Goal: Transaction & Acquisition: Obtain resource

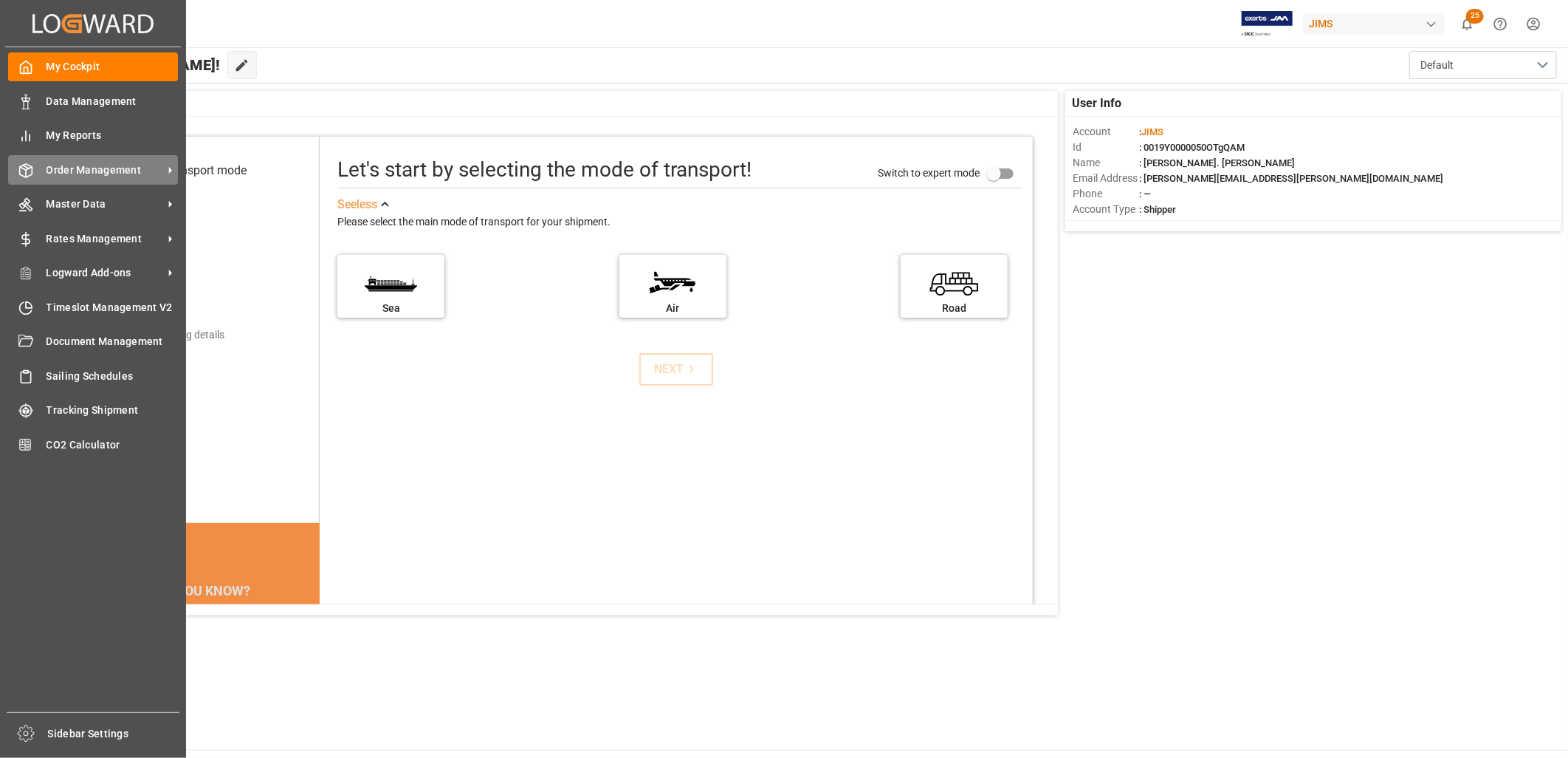
click at [65, 166] on span "Order Management" at bounding box center [105, 170] width 116 height 16
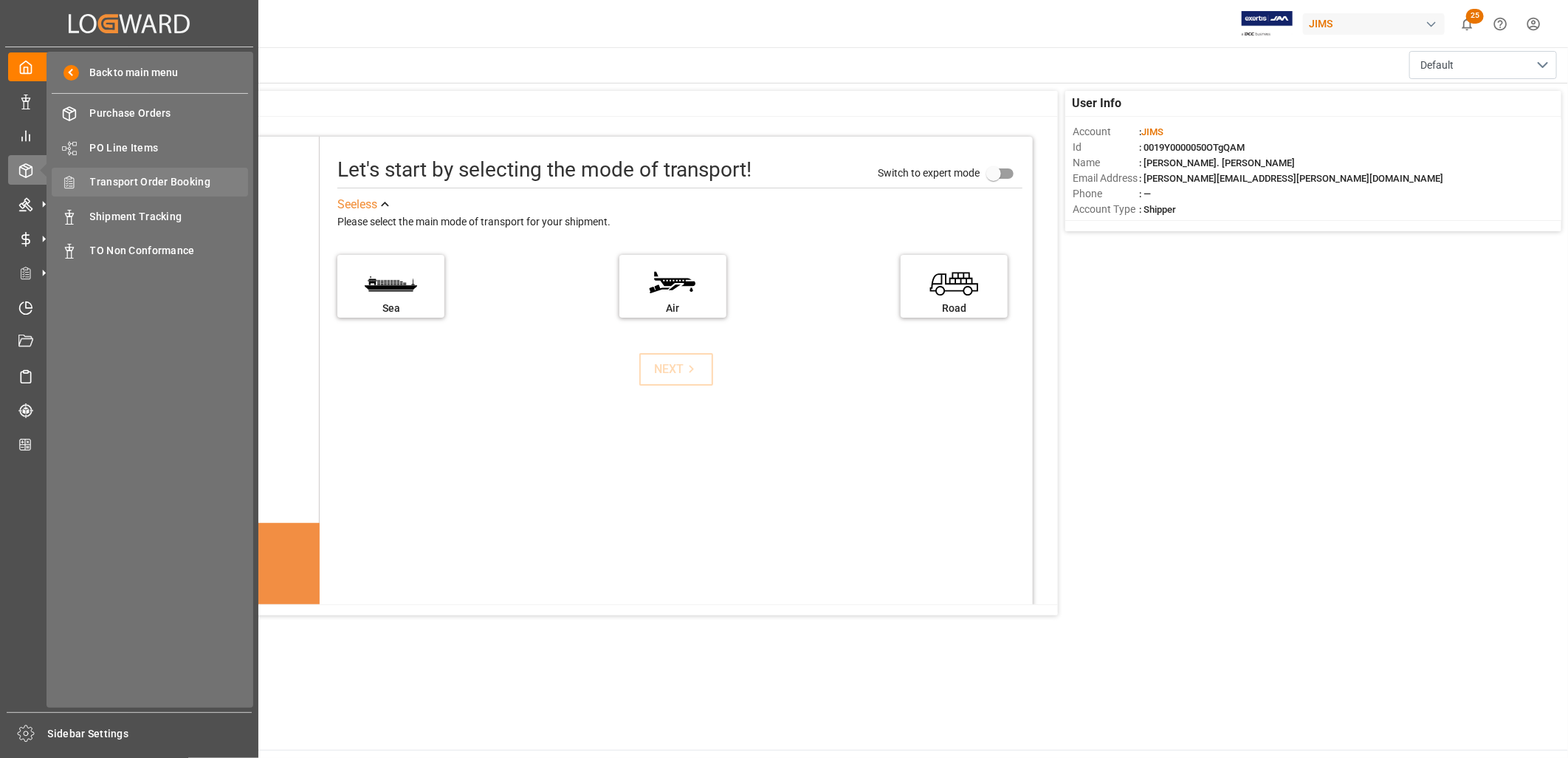
click at [163, 176] on span "Transport Order Booking" at bounding box center [170, 182] width 159 height 16
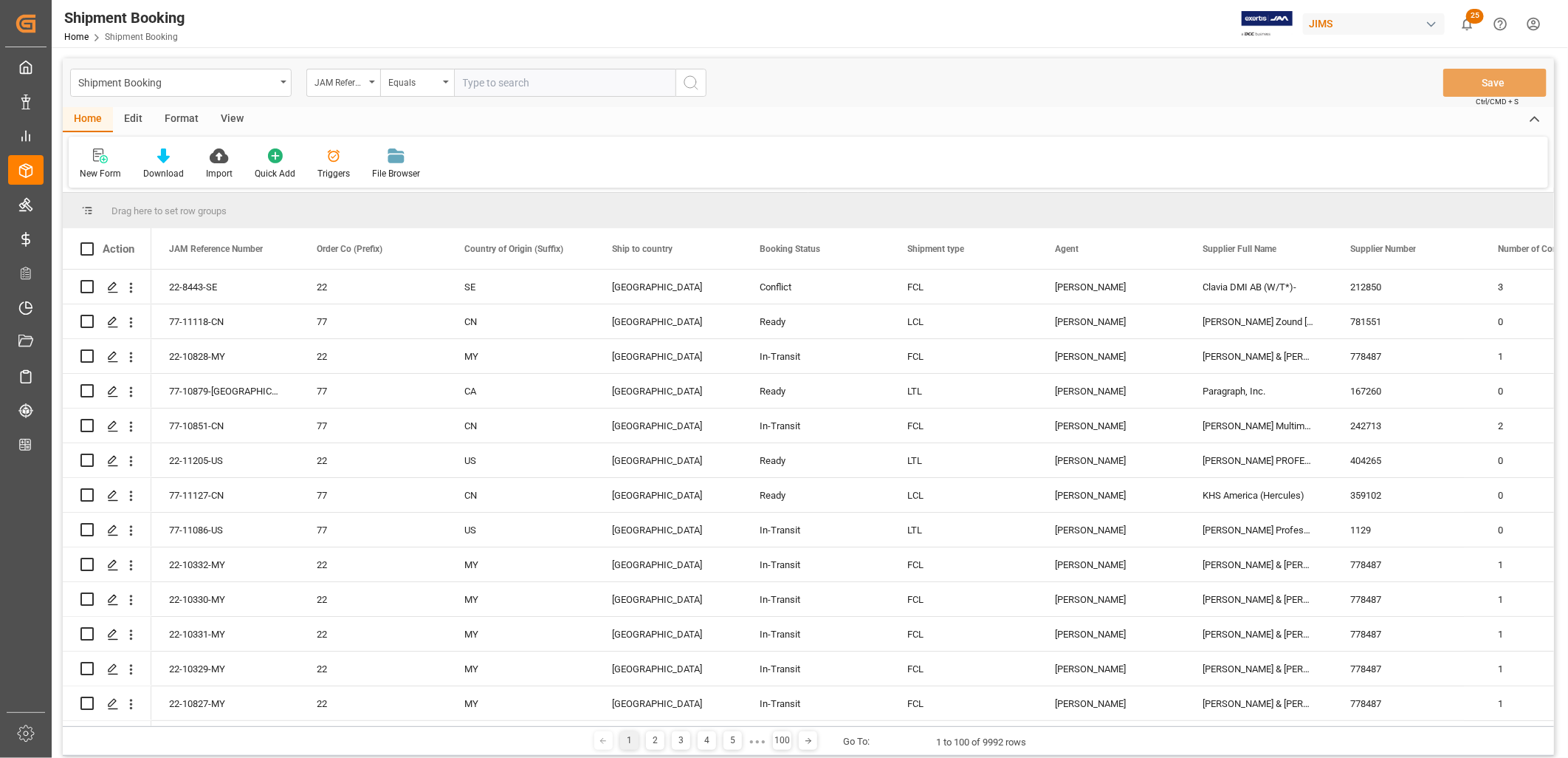
click at [474, 80] on input "text" at bounding box center [564, 83] width 221 height 28
type input "77-10694-KR"
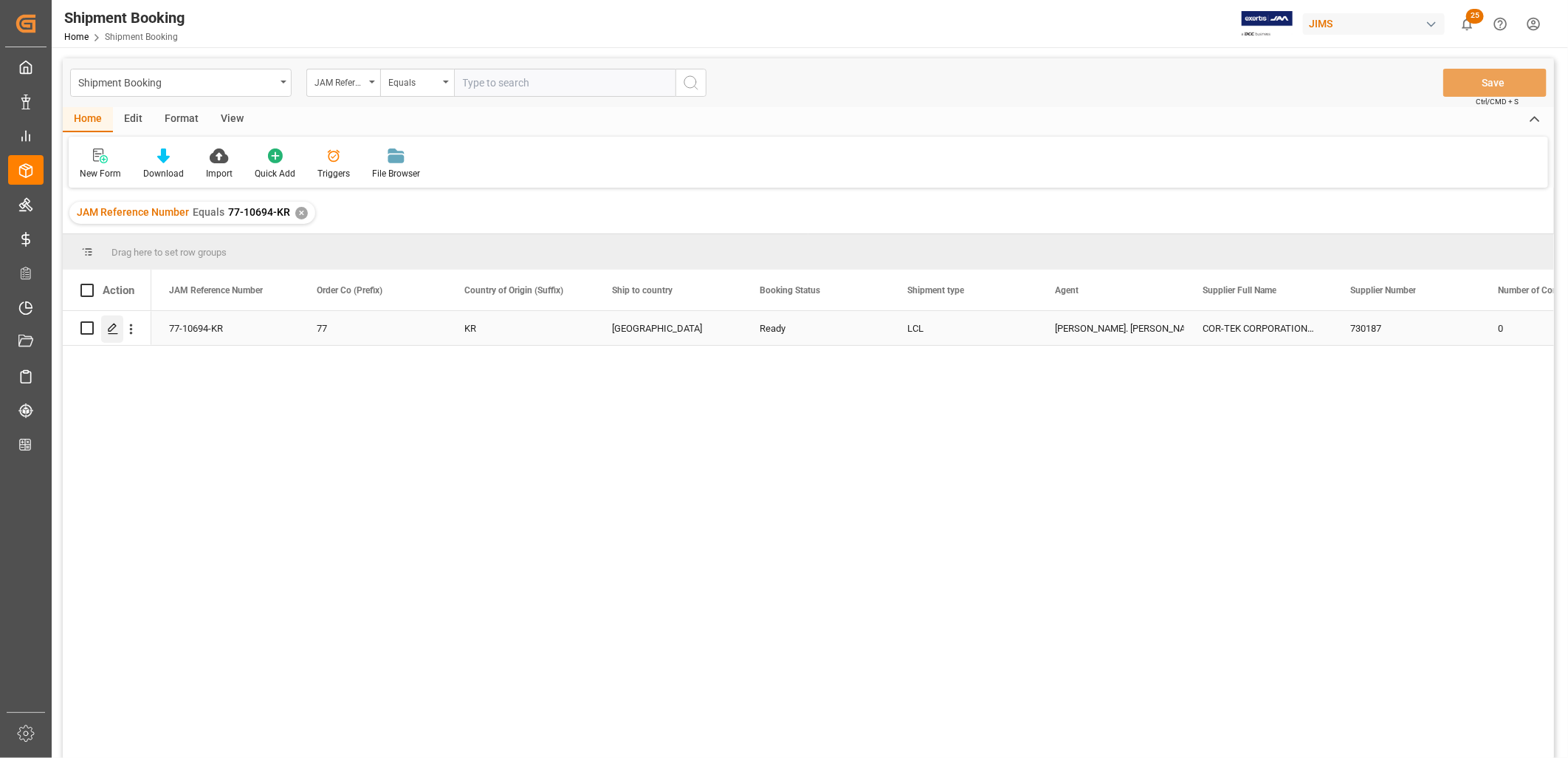
click at [114, 327] on polygon "Press SPACE to select this row." at bounding box center [112, 327] width 8 height 8
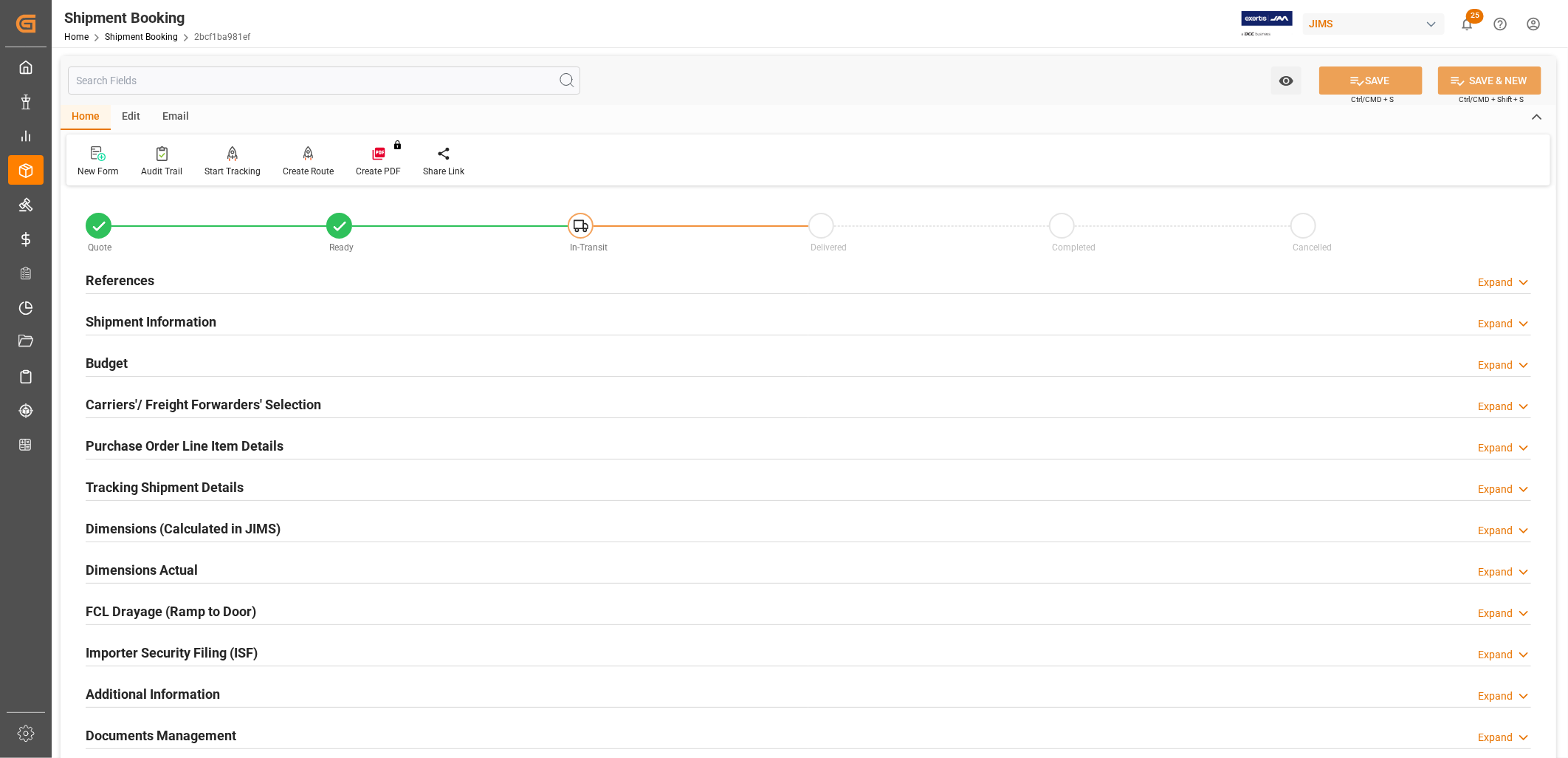
click at [168, 407] on h2 "Carriers'/ Freight Forwarders' Selection" at bounding box center [203, 405] width 235 height 20
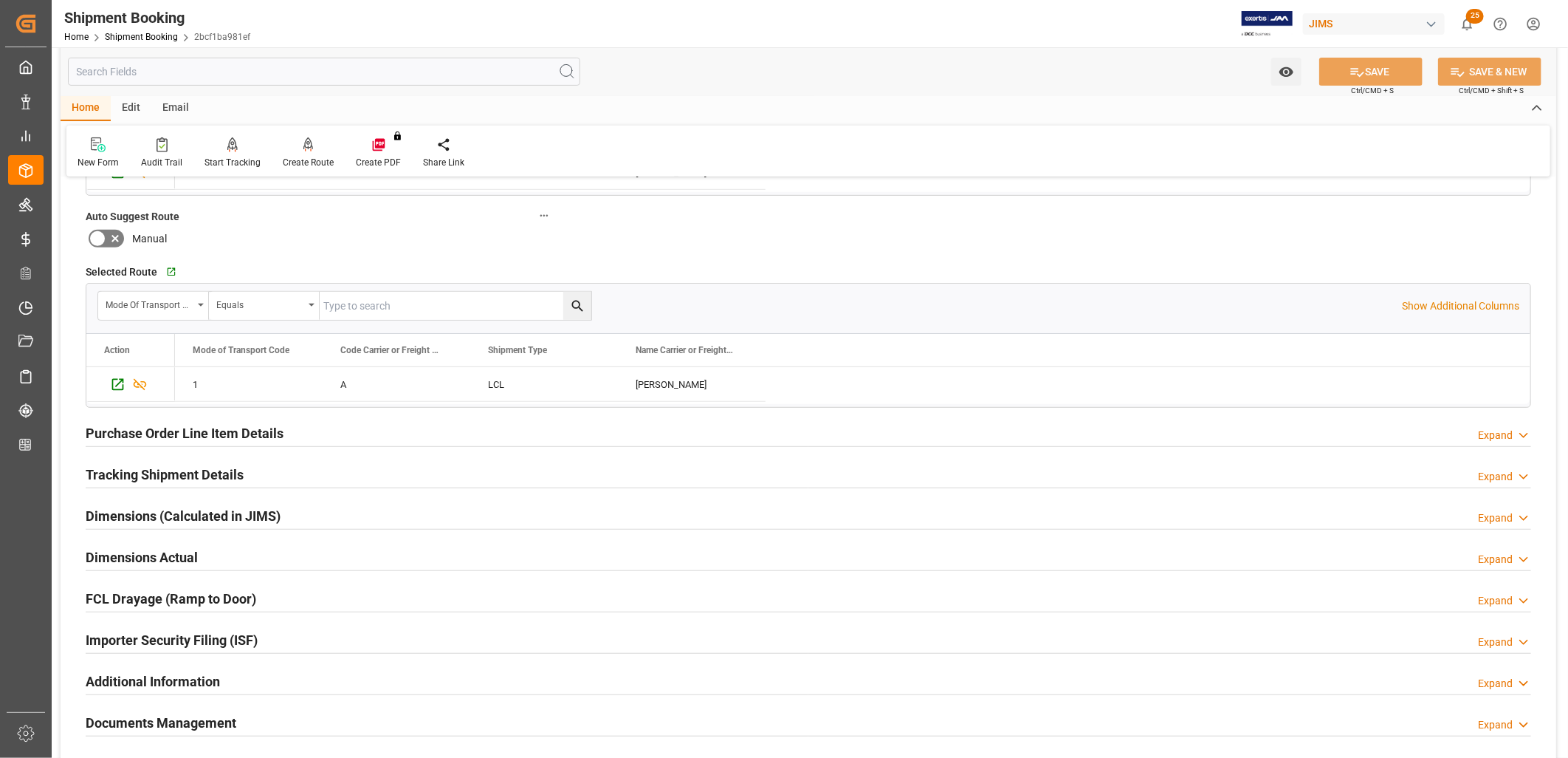
scroll to position [410, 0]
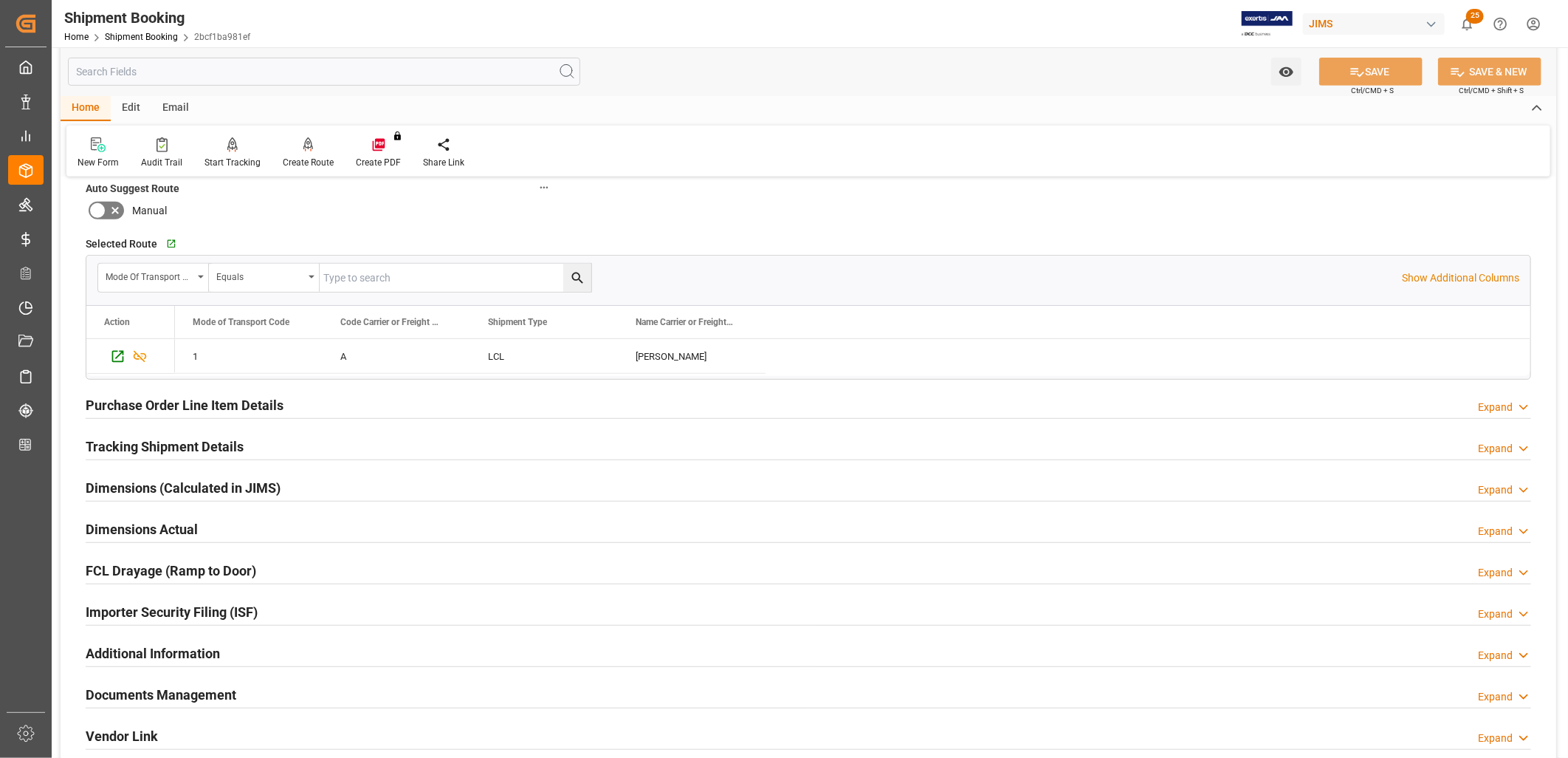
click at [203, 402] on h2 "Purchase Order Line Item Details" at bounding box center [184, 405] width 198 height 20
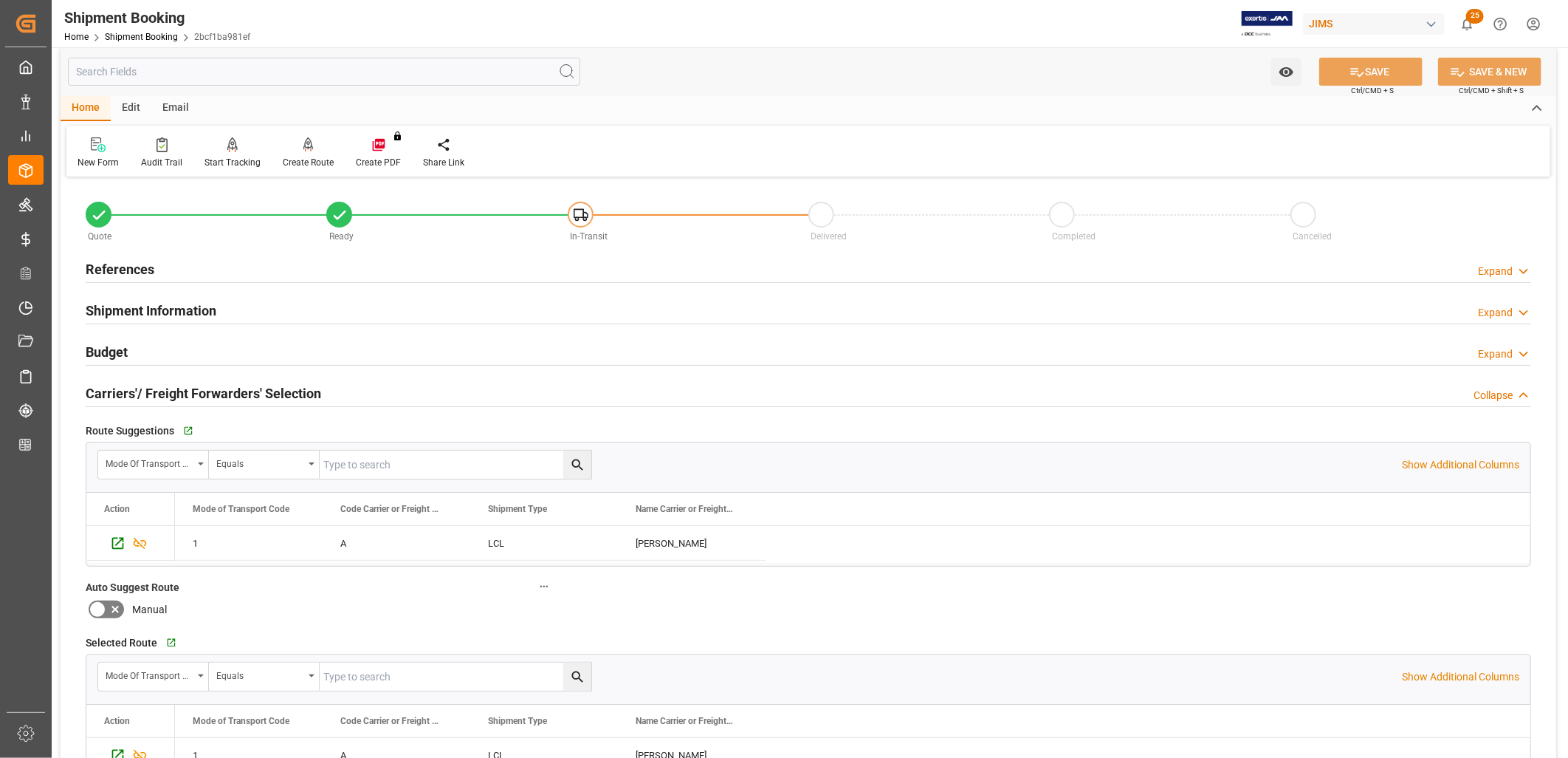
scroll to position [0, 0]
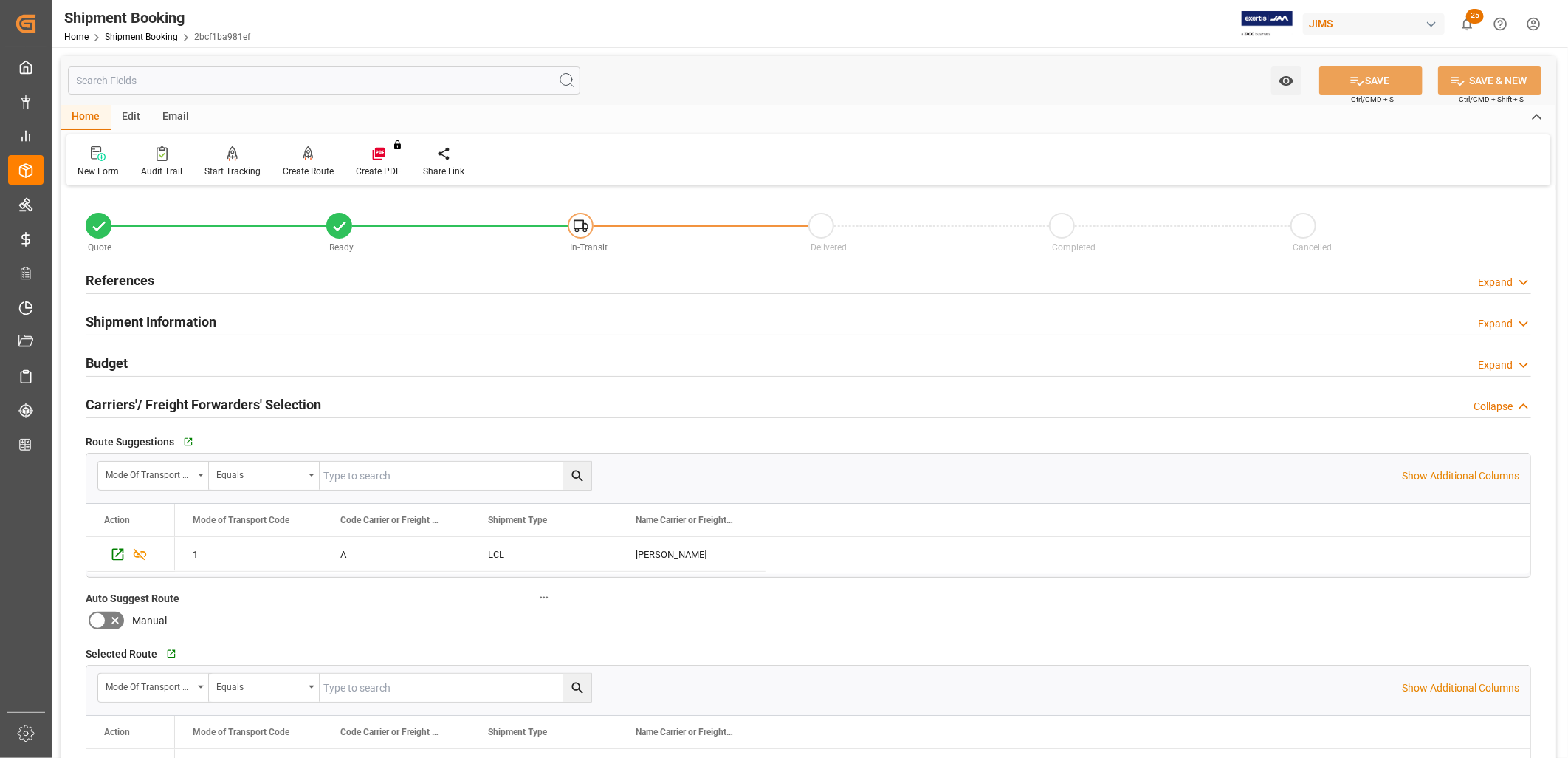
click at [193, 315] on h2 "Shipment Information" at bounding box center [151, 322] width 131 height 20
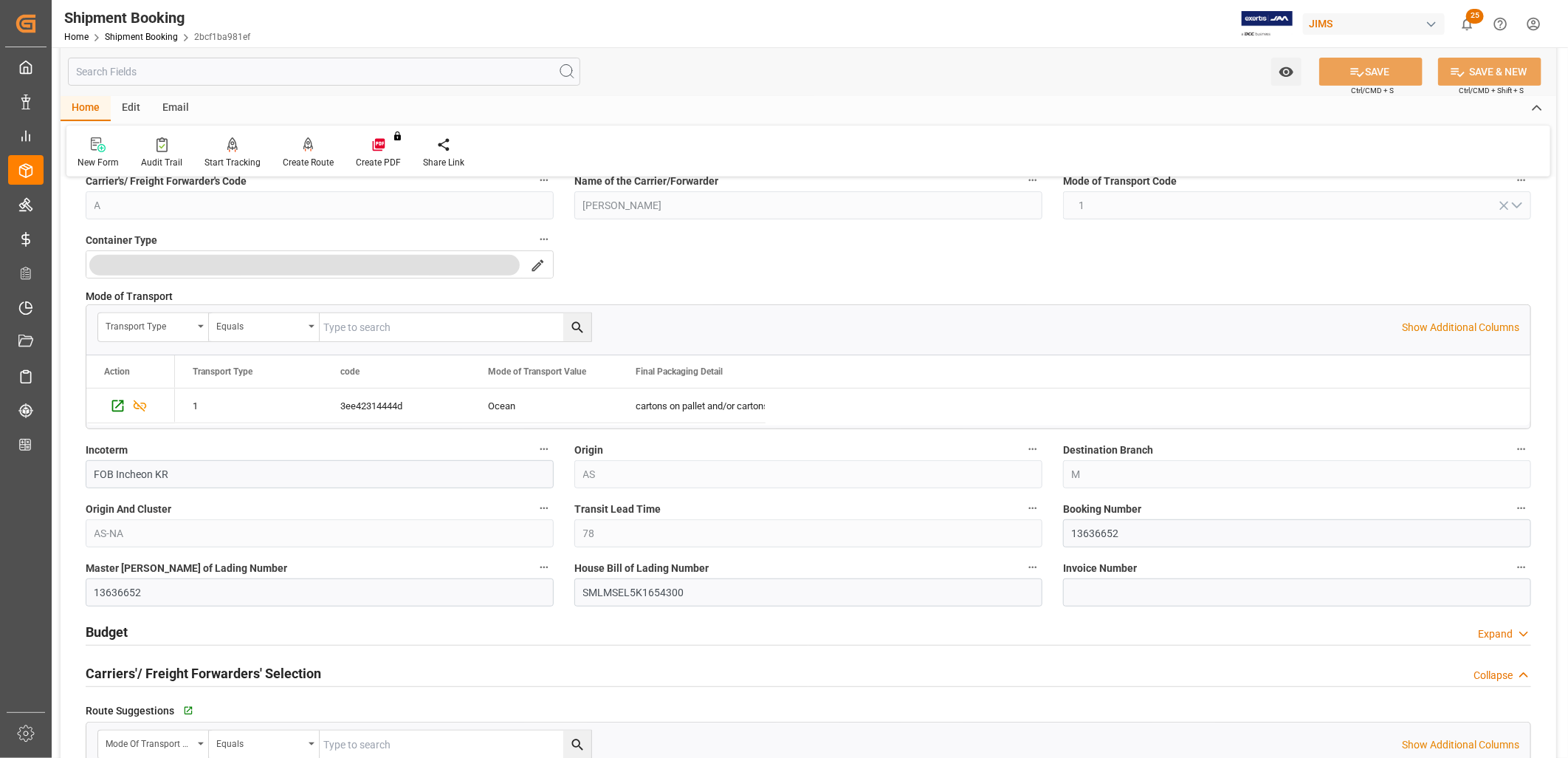
scroll to position [410, 0]
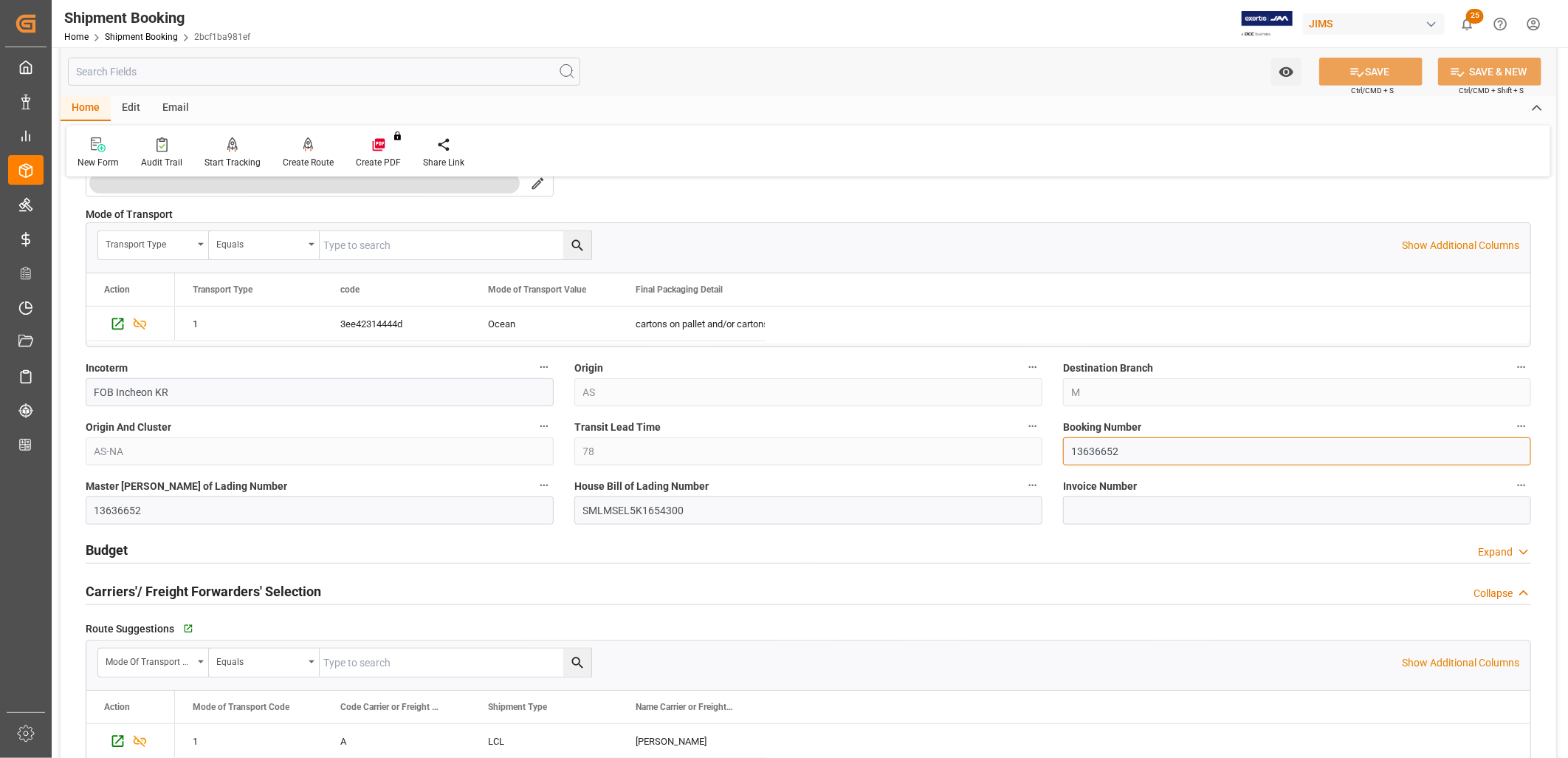
drag, startPoint x: 1118, startPoint y: 453, endPoint x: 1063, endPoint y: 452, distance: 55.0
click at [1063, 452] on input "13636652" at bounding box center [1297, 451] width 468 height 28
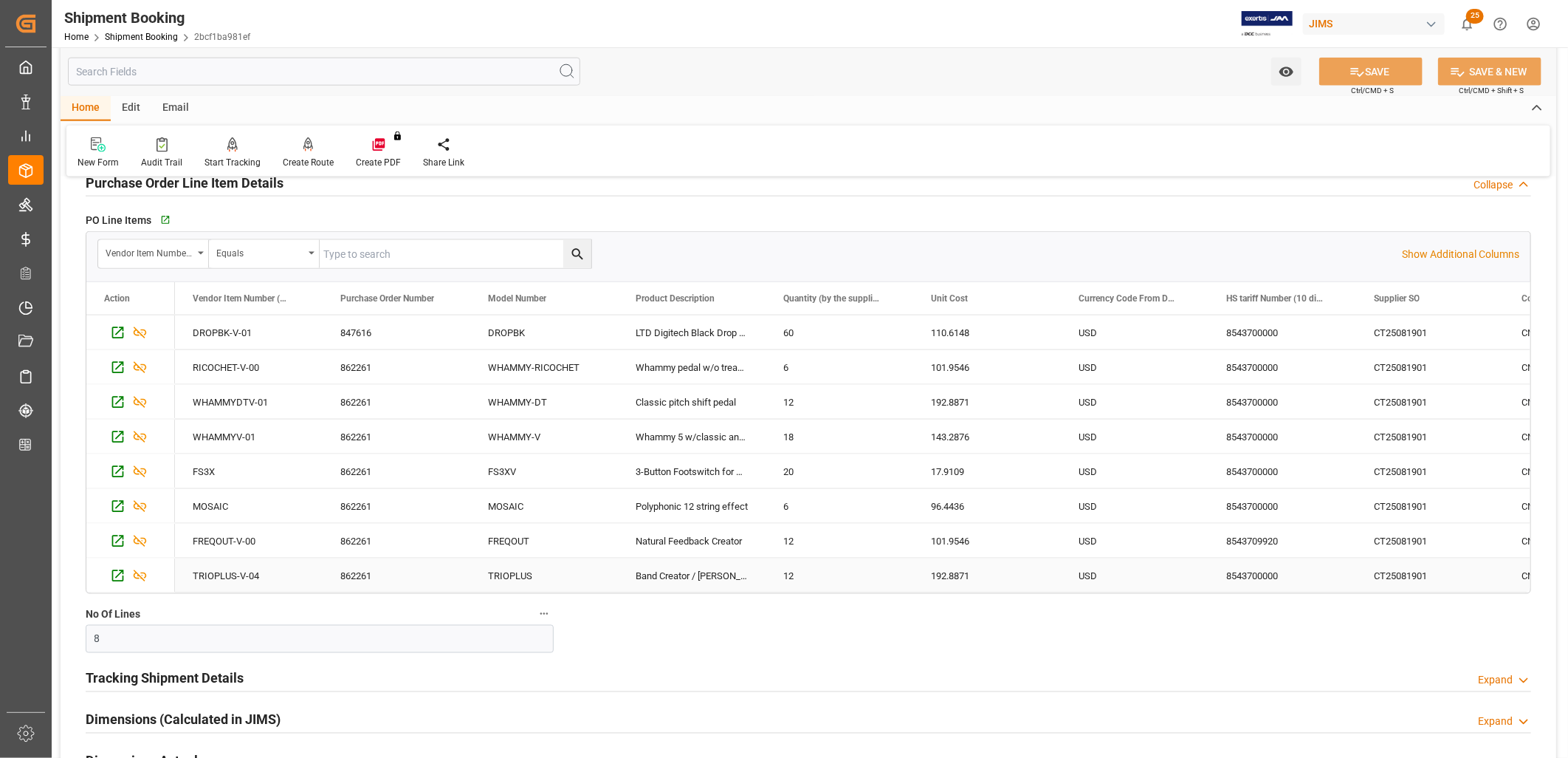
scroll to position [1230, 0]
click at [164, 219] on icon "button" at bounding box center [164, 219] width 13 height 13
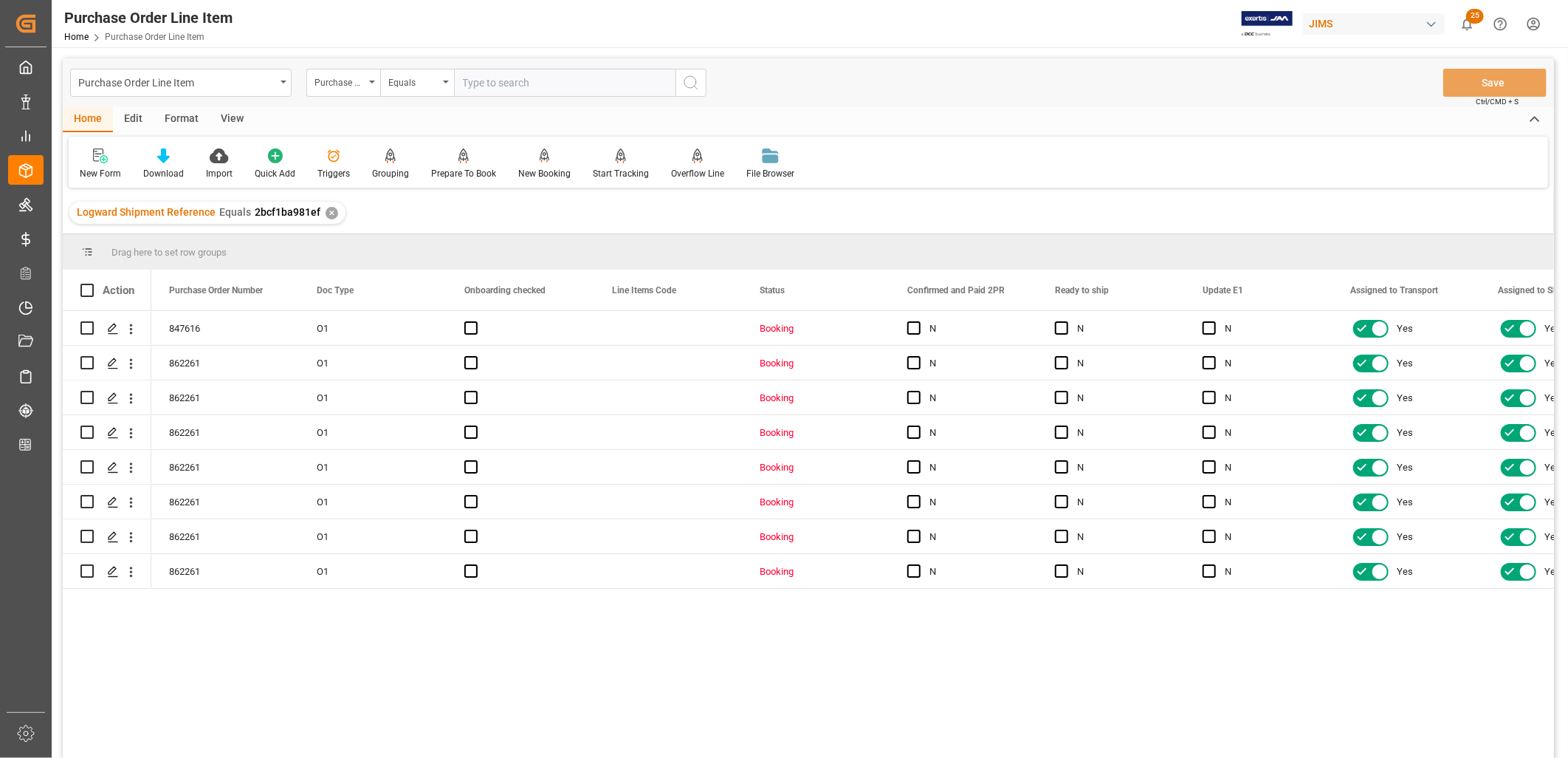
click at [234, 116] on div "View" at bounding box center [232, 120] width 45 height 25
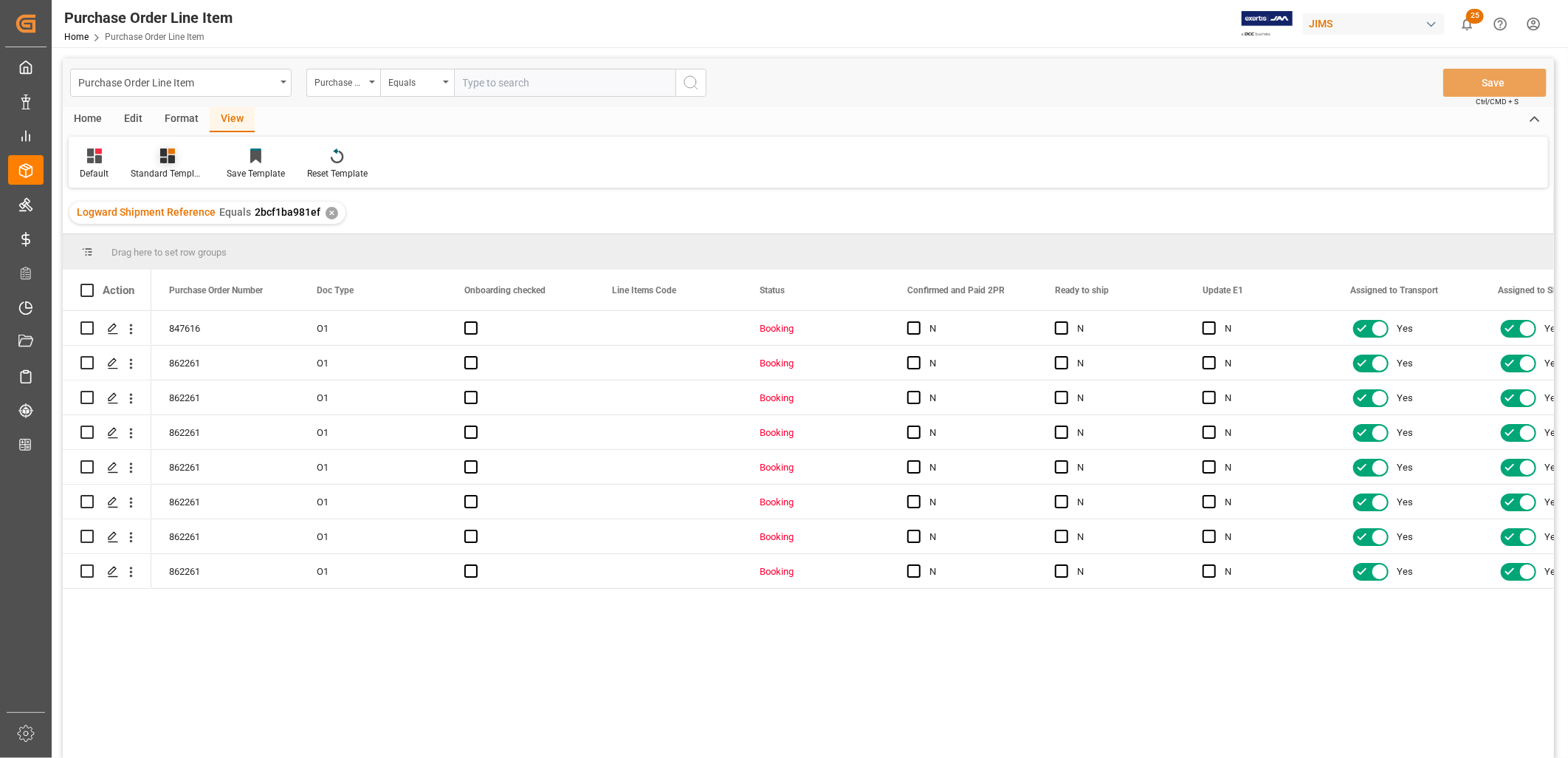
click at [167, 162] on icon at bounding box center [167, 156] width 15 height 15
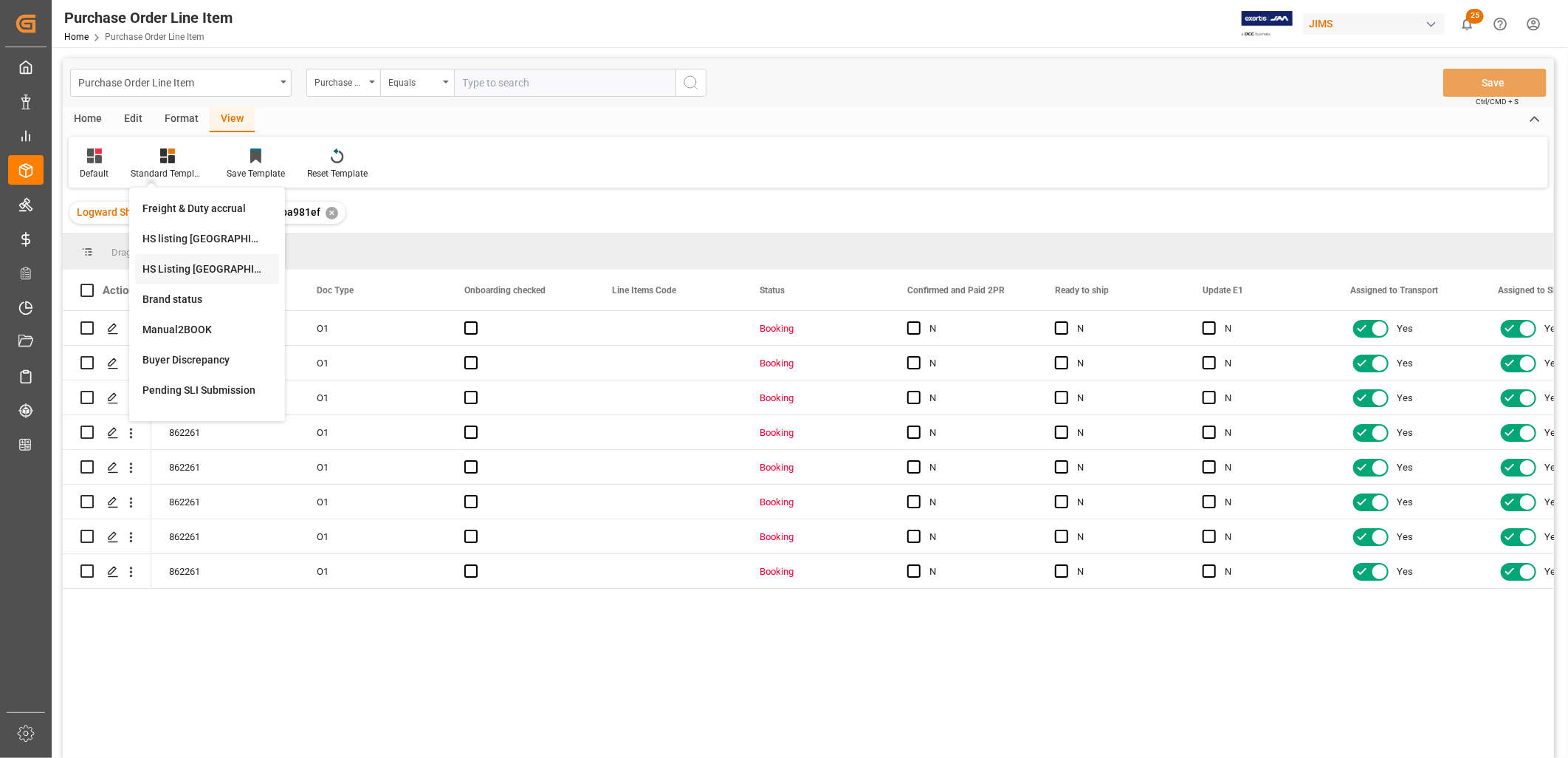
click at [213, 264] on div "HS Listing CANADA" at bounding box center [207, 269] width 129 height 16
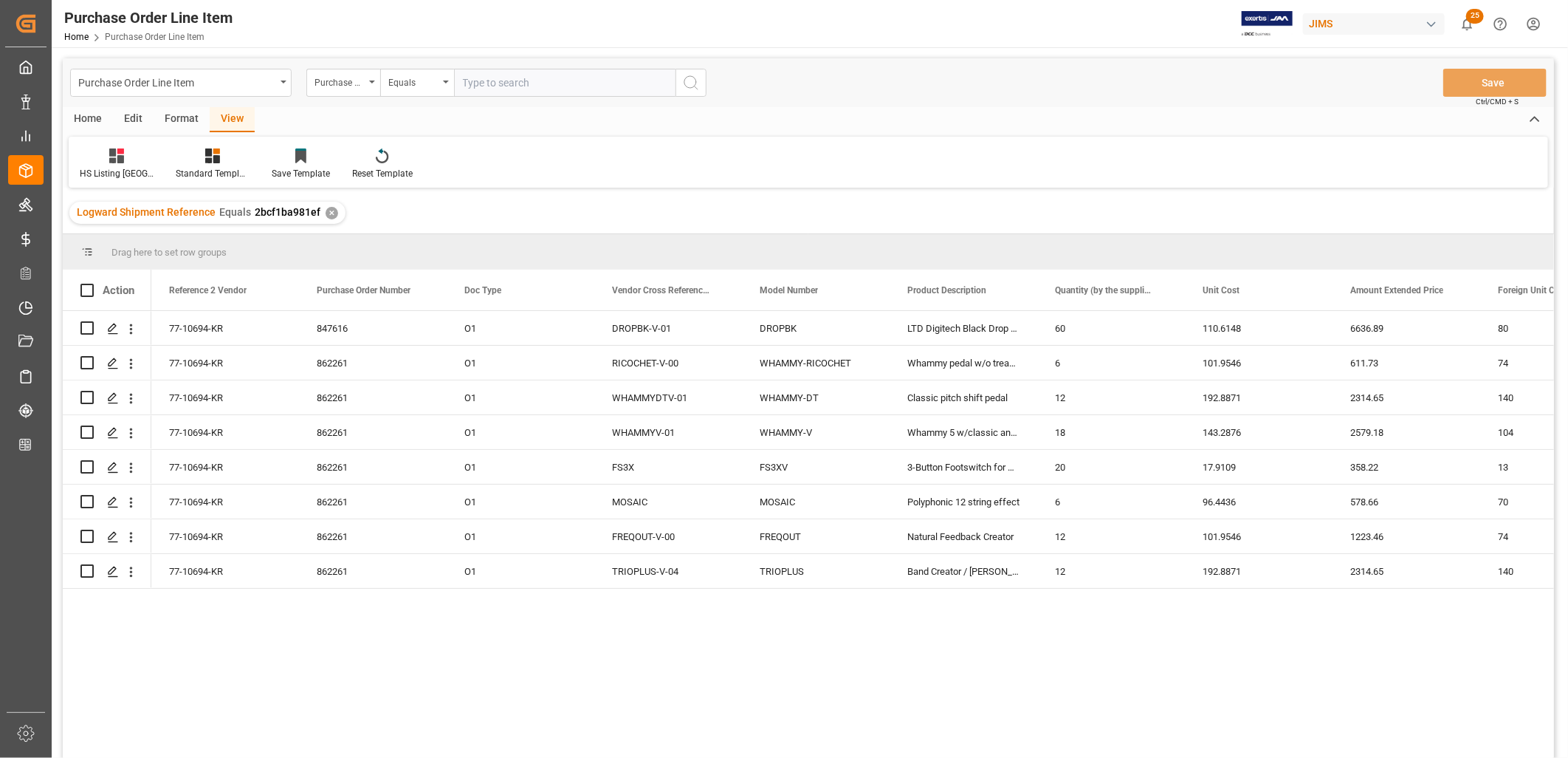
click at [79, 120] on div "Home" at bounding box center [88, 120] width 50 height 25
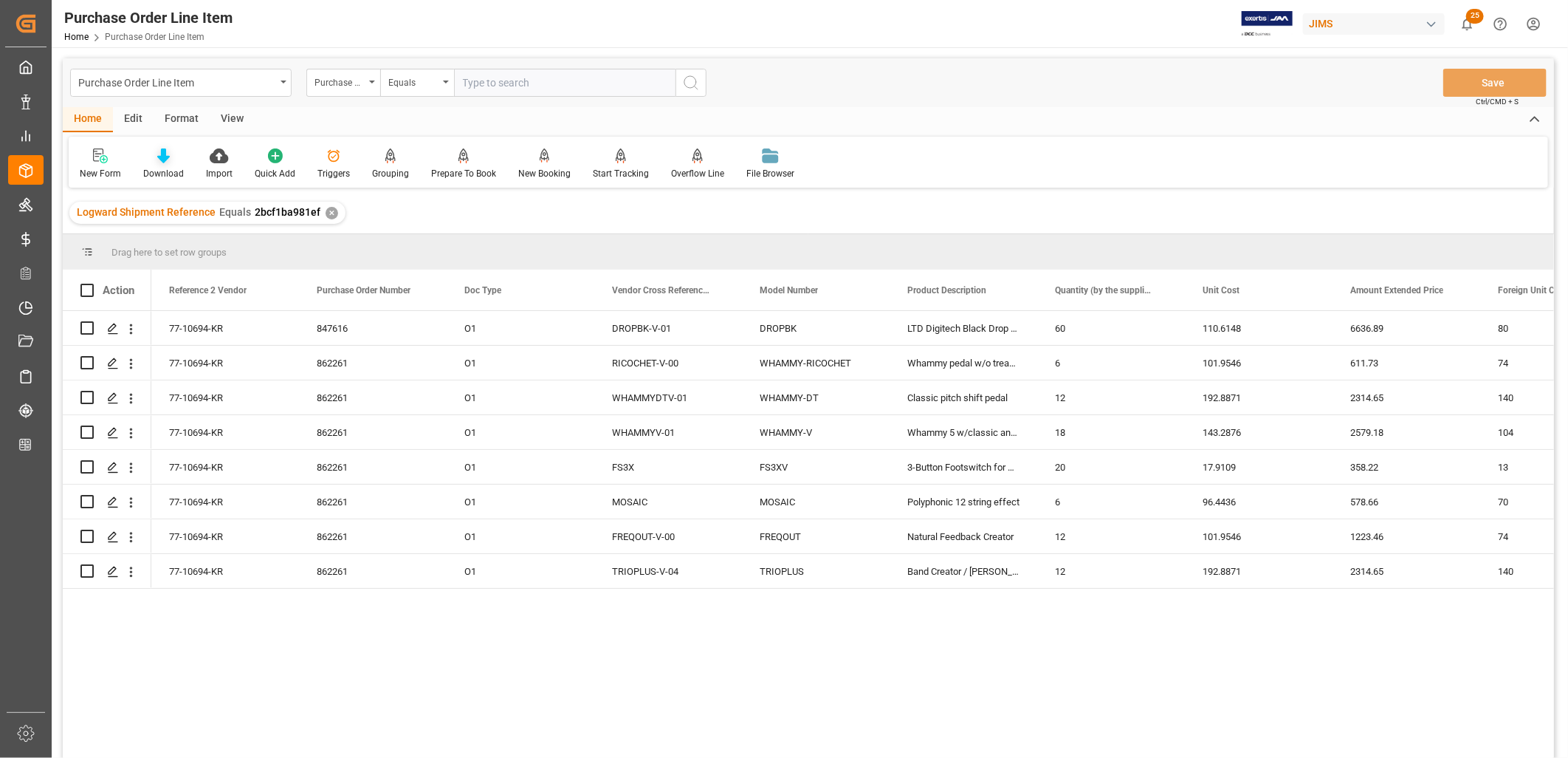
click at [155, 165] on div "Download" at bounding box center [163, 163] width 63 height 33
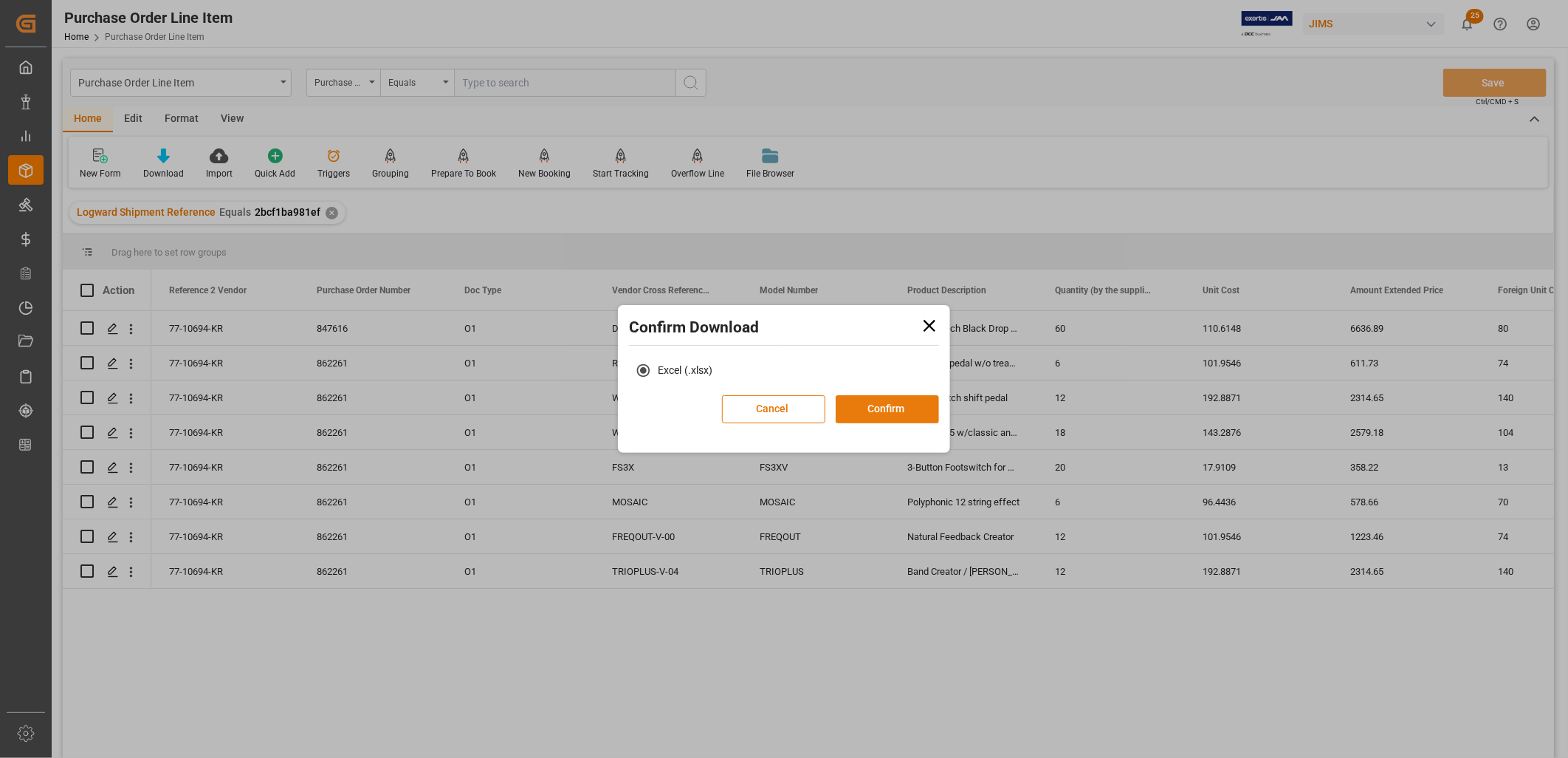
click at [883, 401] on button "Confirm" at bounding box center [887, 410] width 103 height 28
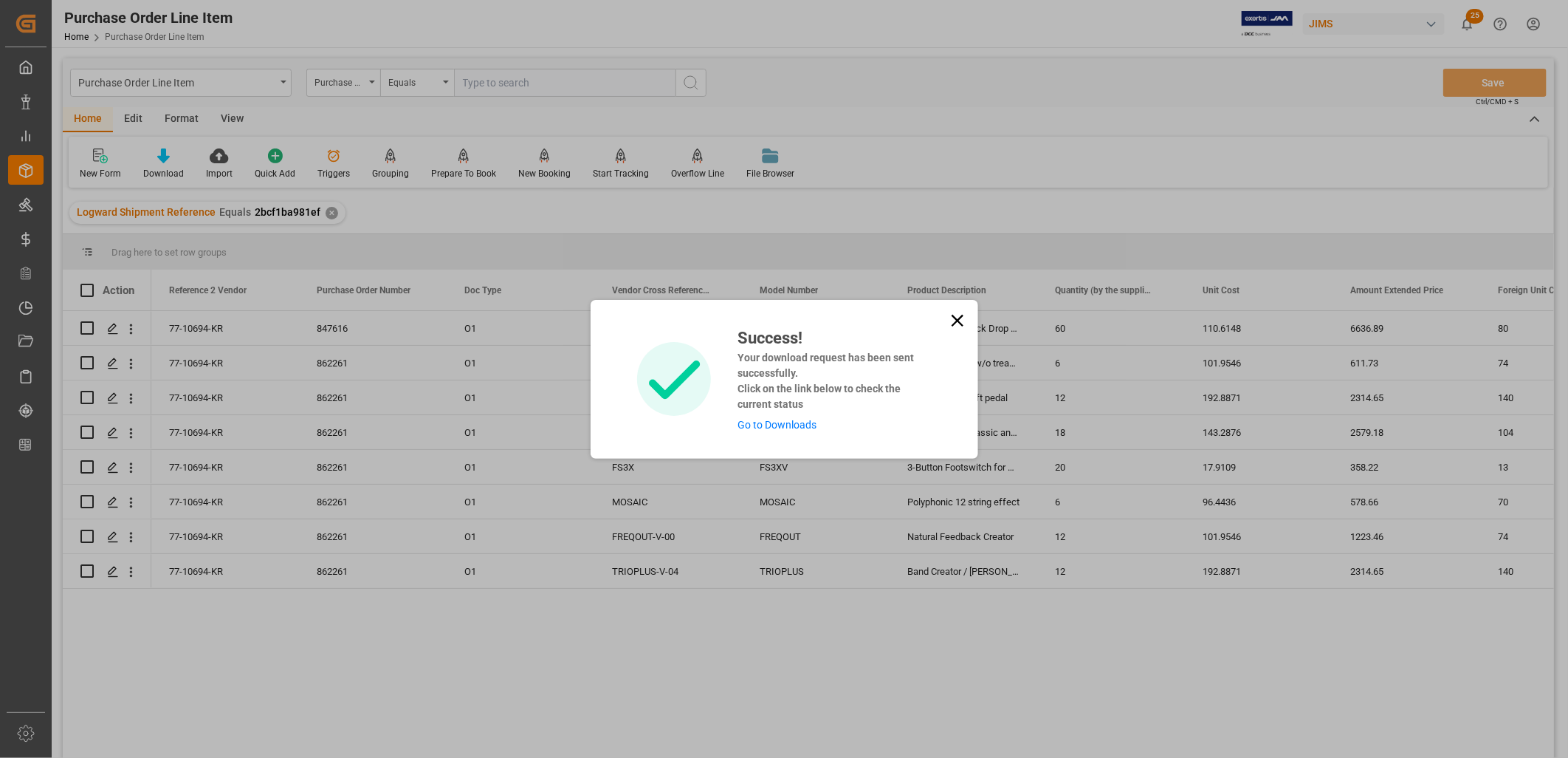
click at [765, 422] on link "Go to Downloads" at bounding box center [777, 425] width 79 height 12
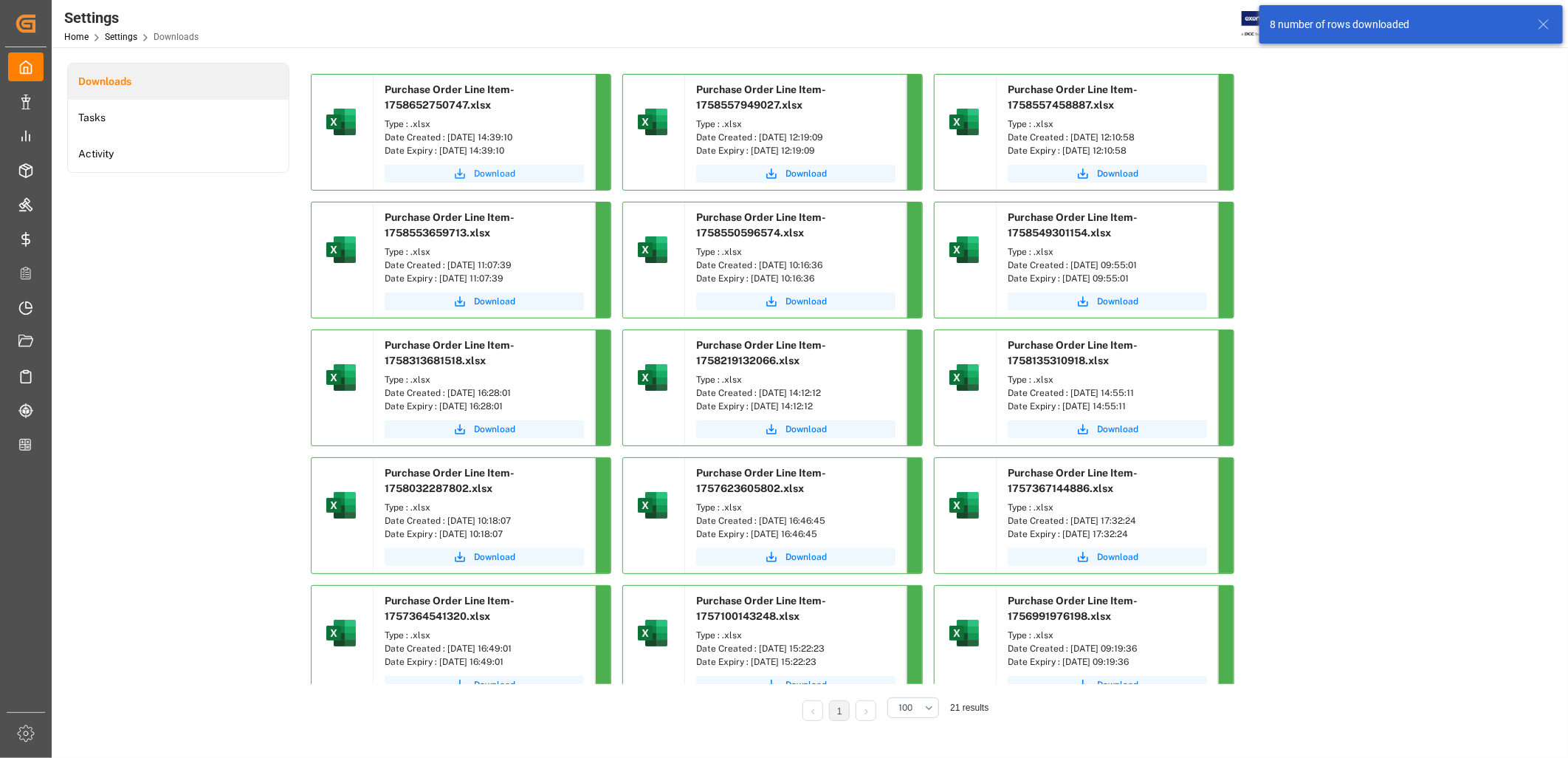
click at [495, 173] on span "Download" at bounding box center [494, 173] width 41 height 13
